Goal: Download file/media

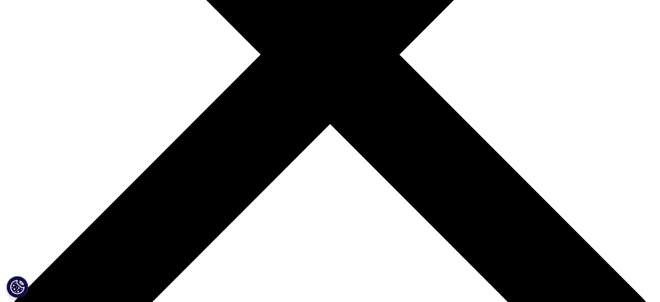
scroll to position [236, 512]
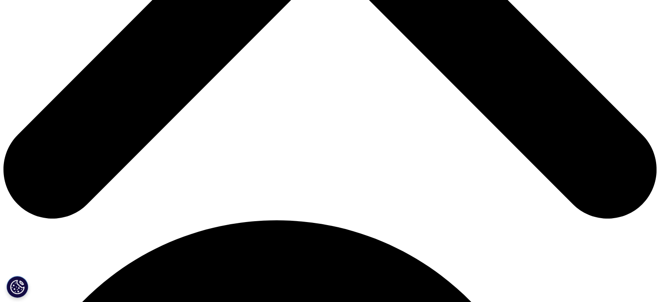
type input "Martina"
type input "Galotti"
select select "Italy"
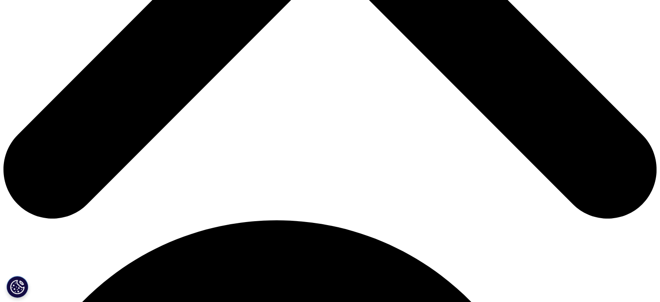
type input "martina.galotti@esmo.org"
type input "Scientific Affairs Manager"
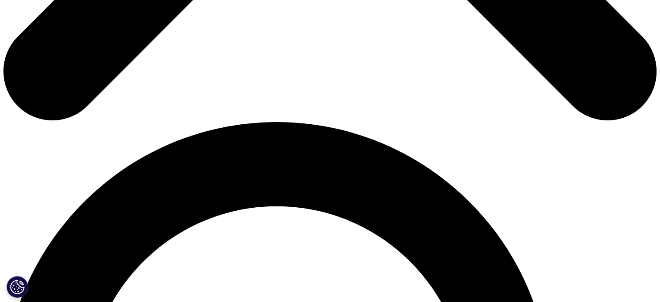
scroll to position [548, 0]
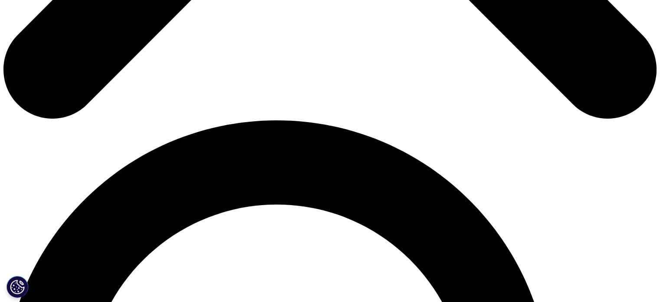
type input "ESMO"
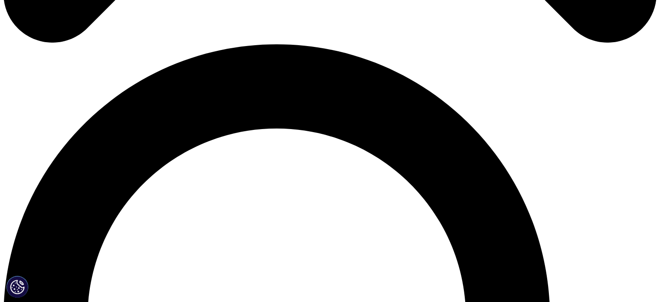
scroll to position [659, 0]
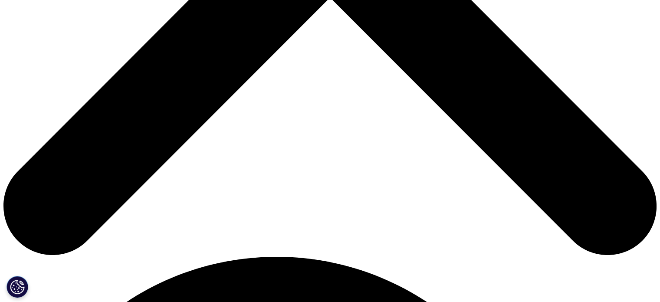
scroll to position [405, 0]
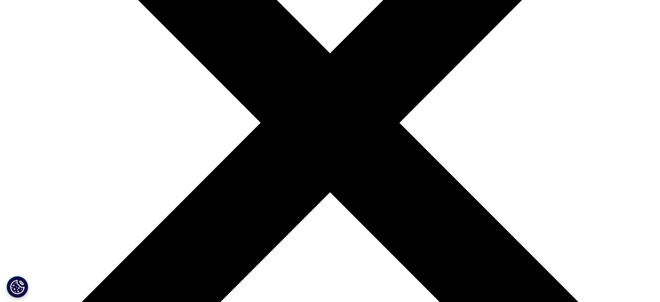
scroll to position [217, 0]
